Goal: Task Accomplishment & Management: Use online tool/utility

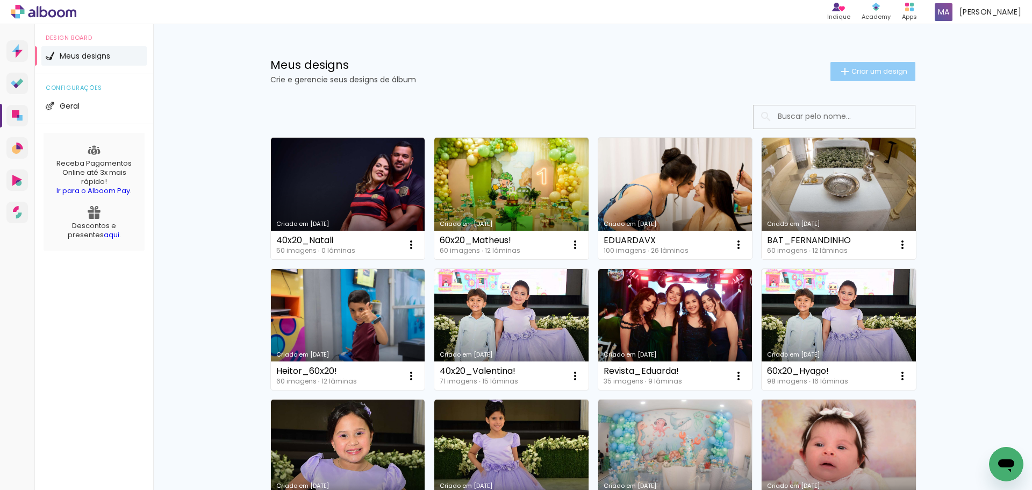
click at [875, 71] on span "Criar um design" at bounding box center [880, 71] width 56 height 7
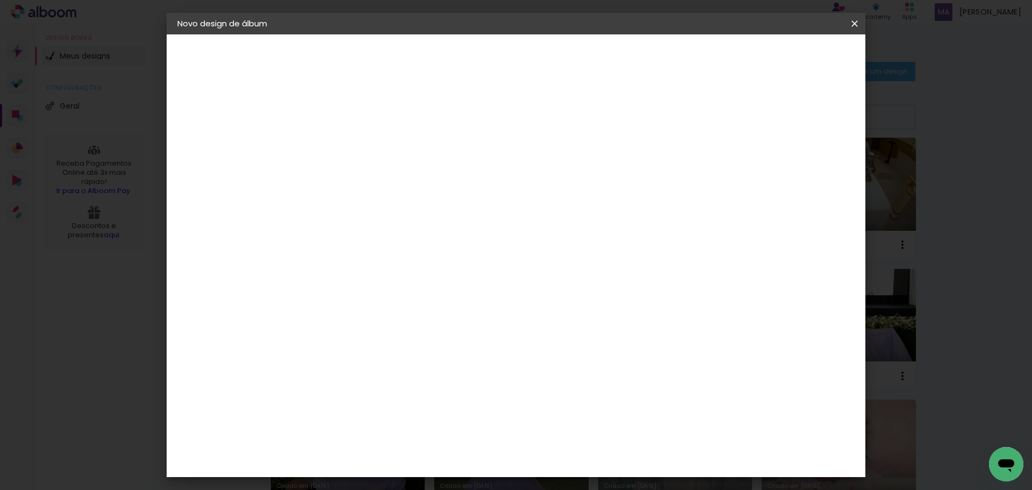
click at [353, 149] on input at bounding box center [353, 144] width 0 height 17
click at [353, 145] on input at bounding box center [353, 144] width 0 height 17
type input "G"
type input "60x20_GABRIELHENRIQUE"
type paper-input "60x20_GABRIELHENRIQUE"
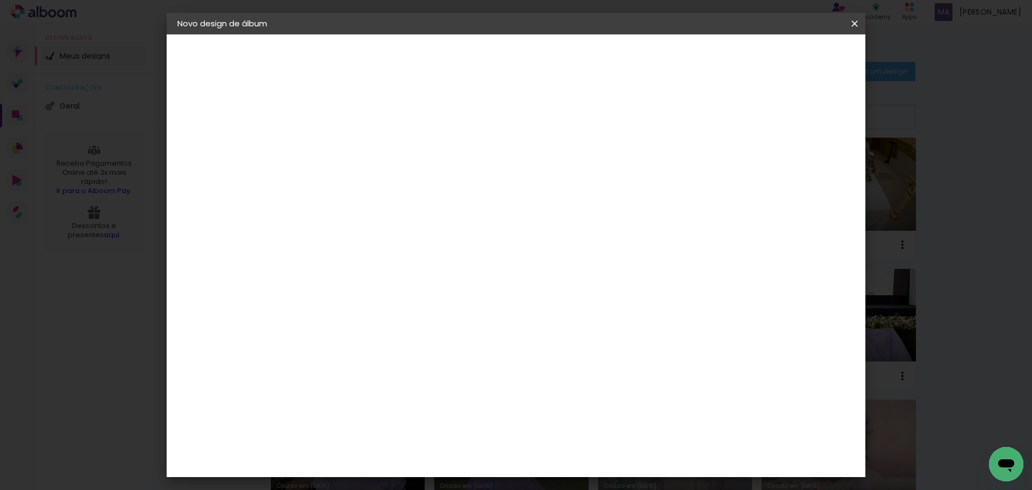
click at [0, 0] on slot "Avançar" at bounding box center [0, 0] width 0 height 0
click at [555, 167] on paper-item "Tamanho Livre" at bounding box center [503, 164] width 103 height 24
click at [0, 0] on slot "Avançar" at bounding box center [0, 0] width 0 height 0
drag, startPoint x: 326, startPoint y: 306, endPoint x: 317, endPoint y: 306, distance: 8.6
click at [318, 306] on input "30" at bounding box center [319, 305] width 28 height 16
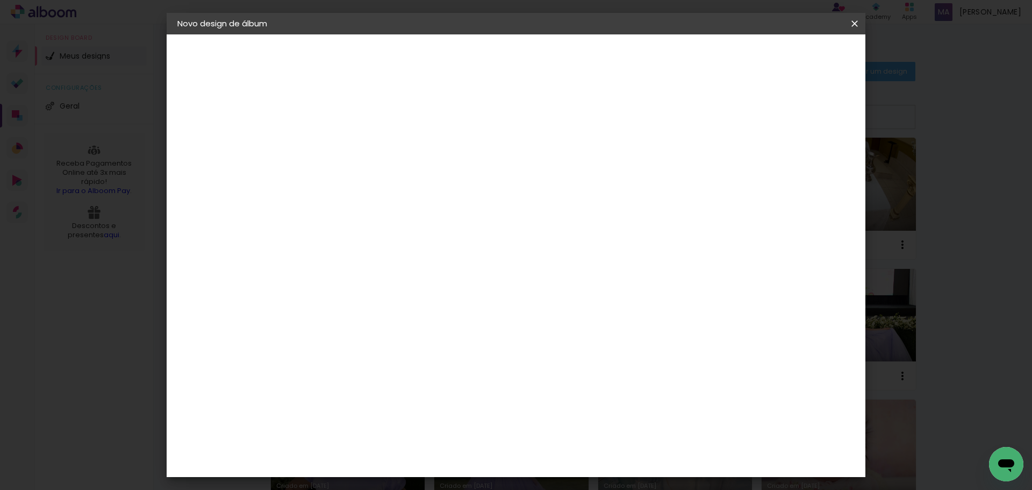
type input "20"
type paper-input "20"
type input "4"
type paper-input "4"
click at [804, 167] on input "4" at bounding box center [799, 162] width 19 height 16
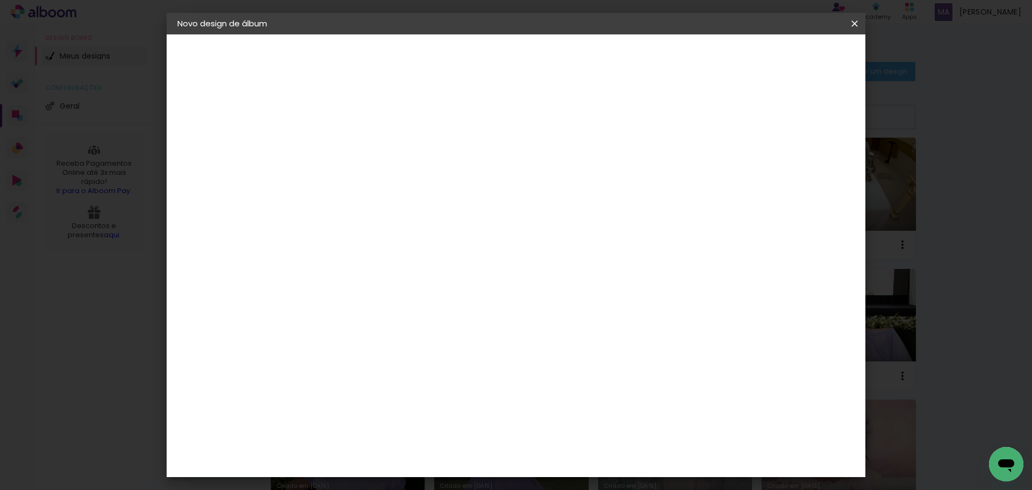
type input "3"
type paper-input "3"
click at [804, 167] on input "3" at bounding box center [801, 162] width 19 height 16
type input "2"
type paper-input "2"
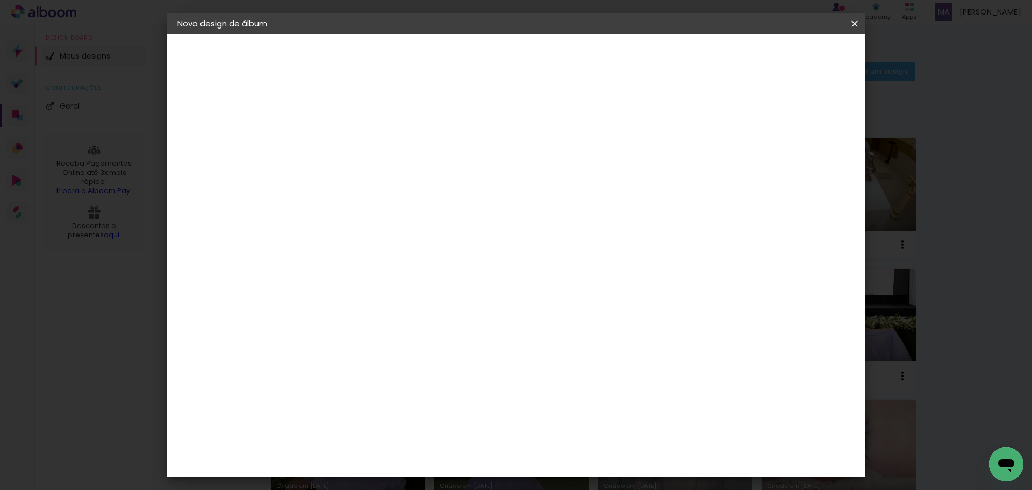
click at [804, 167] on input "2" at bounding box center [803, 162] width 19 height 16
type input "1"
type paper-input "1"
click at [805, 167] on input "1" at bounding box center [803, 162] width 19 height 16
click at [805, 167] on input "1" at bounding box center [804, 162] width 19 height 16
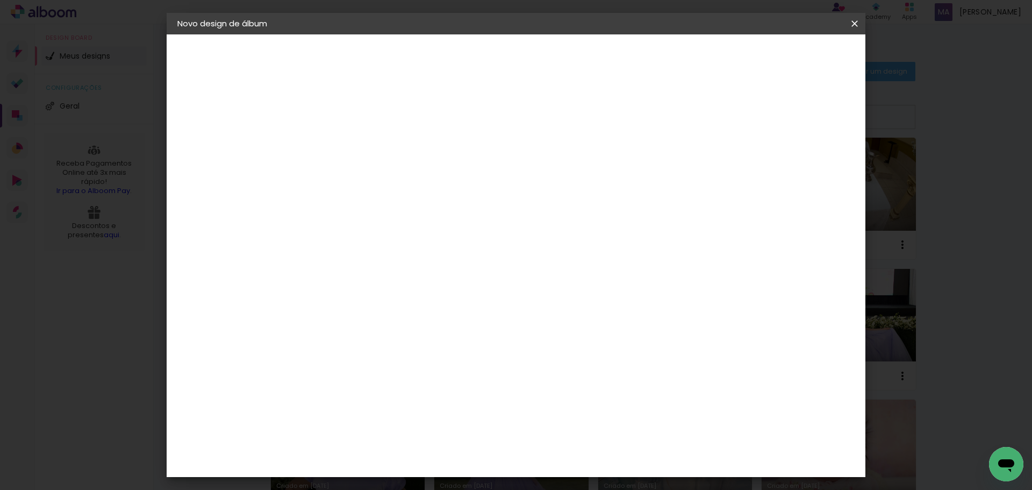
type input "0"
click at [809, 168] on input "0" at bounding box center [806, 162] width 19 height 16
click at [788, 61] on span "Iniciar design" at bounding box center [763, 57] width 49 height 8
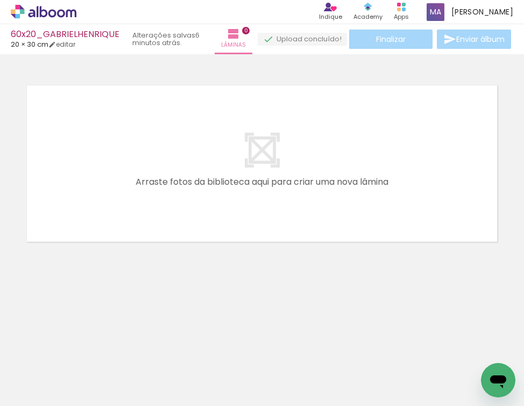
click at [56, 11] on icon at bounding box center [44, 12] width 66 height 14
